Goal: Task Accomplishment & Management: Manage account settings

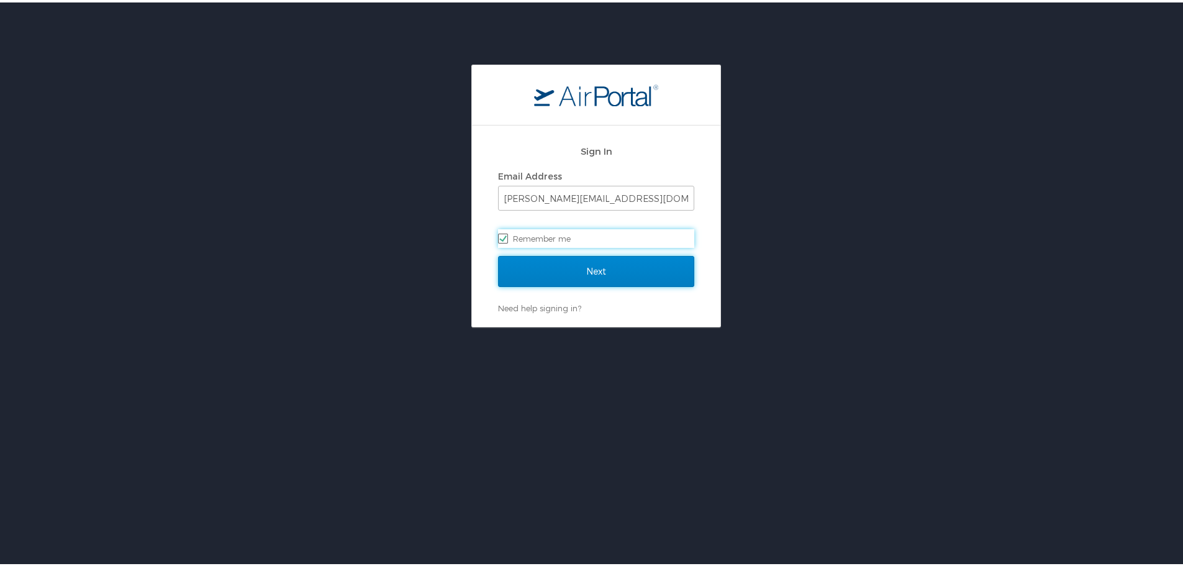
click at [553, 263] on input "Next" at bounding box center [596, 268] width 196 height 31
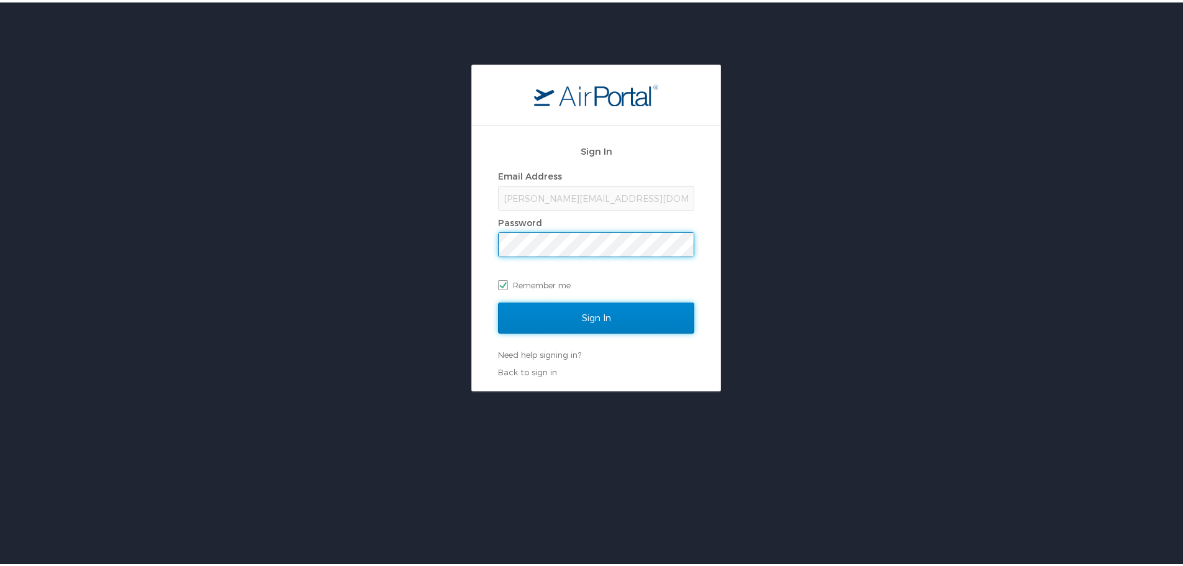
click at [555, 321] on input "Sign In" at bounding box center [596, 315] width 196 height 31
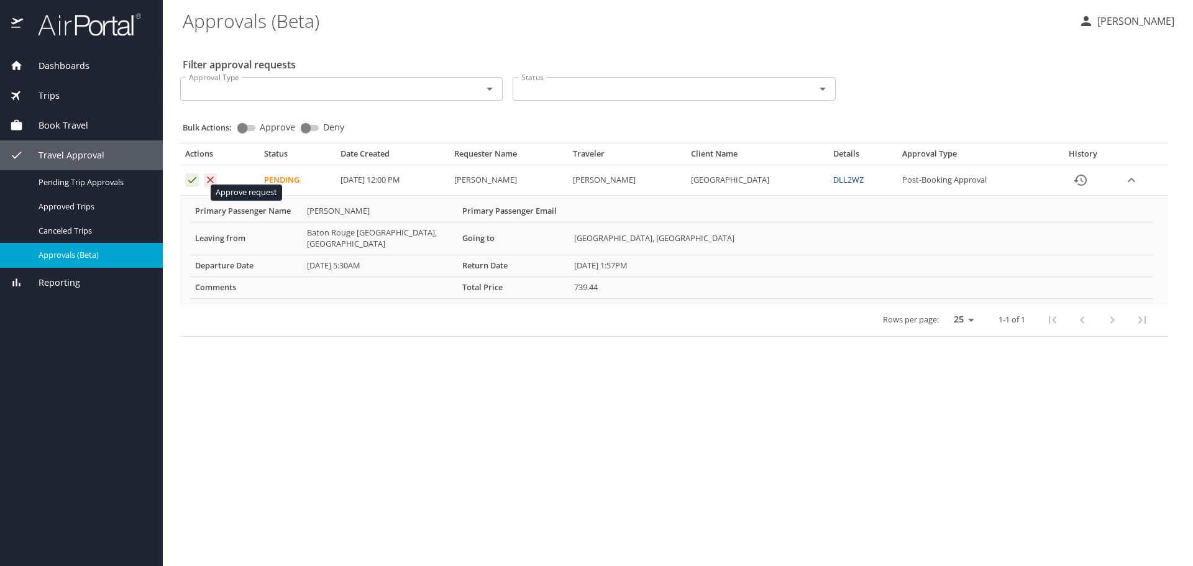
click at [189, 186] on icon "Approval table" at bounding box center [192, 180] width 12 height 12
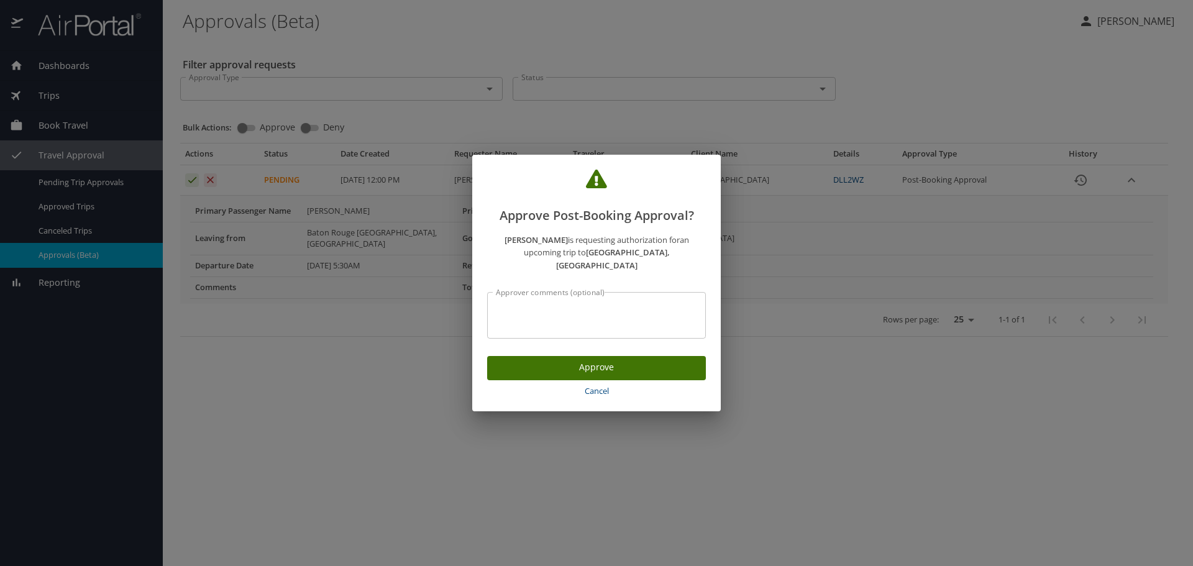
click at [581, 375] on span "Approve" at bounding box center [596, 368] width 199 height 16
